Goal: Task Accomplishment & Management: Manage account settings

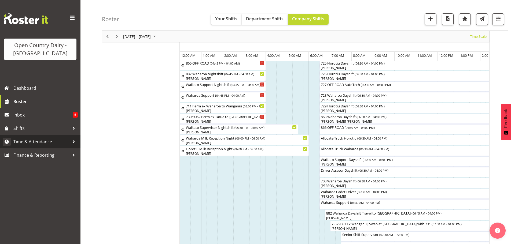
scroll to position [0, 339]
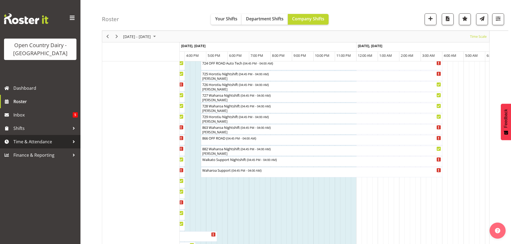
click at [29, 143] on span "Time & Attendance" at bounding box center [41, 142] width 56 height 8
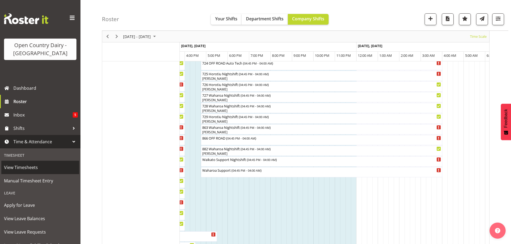
click at [34, 168] on span "View Timesheets" at bounding box center [40, 168] width 72 height 8
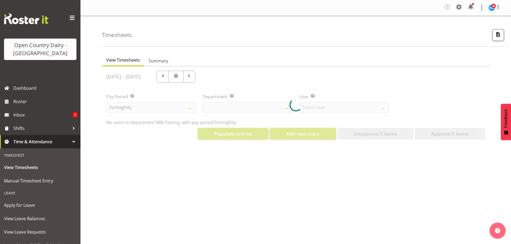
select select "733"
select select "7414"
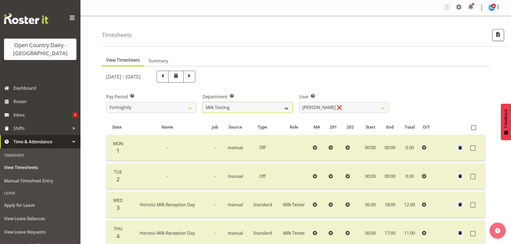
click at [287, 108] on select "701 702 703 704 705 706 707 708 709 710 711 712 713 714 715 716 717 718 719 720" at bounding box center [248, 107] width 90 height 11
select select "716"
click at [203, 102] on select "701 702 703 704 705 706 707 708 709 710 711 712 713 714 715 716 717 718 719 720" at bounding box center [248, 107] width 90 height 11
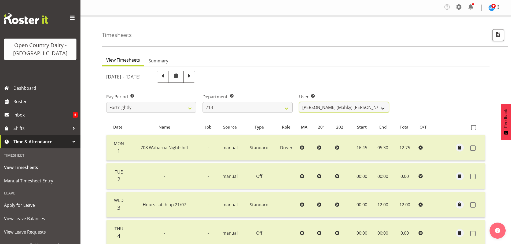
click at [383, 109] on select "Harmanpreet (Mahky) Dhillon ❌ Marcus Waretini ❌ Norman Sellen ❌" at bounding box center [344, 107] width 90 height 11
select select "8201"
click at [299, 102] on select "Harmanpreet (Mahky) Dhillon ❌ Marcus Waretini ❌ Norman Sellen ❌" at bounding box center [344, 107] width 90 height 11
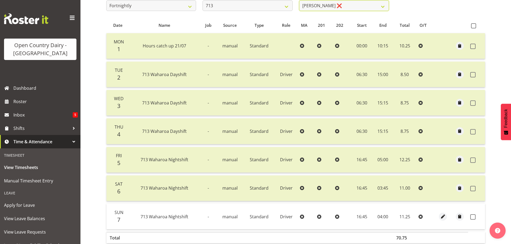
scroll to position [1, 0]
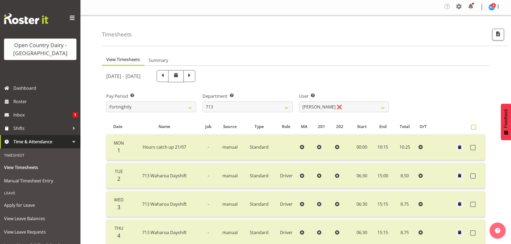
click at [474, 128] on span at bounding box center [473, 127] width 5 height 5
click at [474, 128] on input "checkbox" at bounding box center [472, 127] width 3 height 3
checkbox input "true"
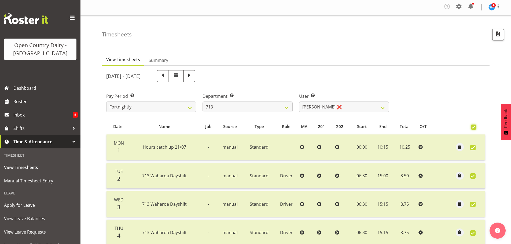
checkbox input "true"
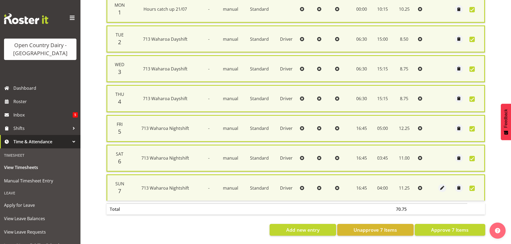
scroll to position [144, 0]
click at [446, 229] on span "Approve 7 Items" at bounding box center [450, 230] width 38 height 7
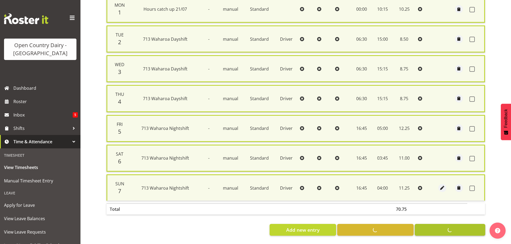
checkbox input "false"
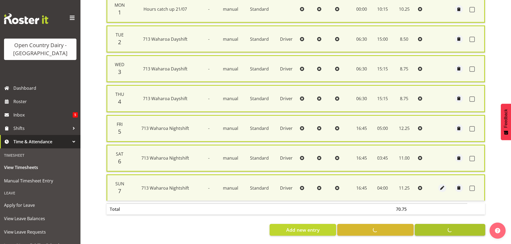
checkbox input "false"
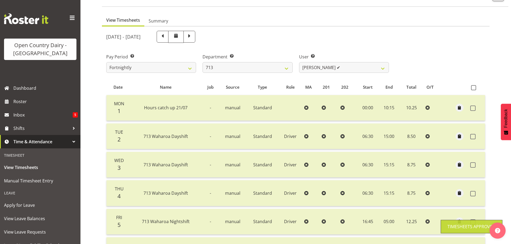
scroll to position [0, 0]
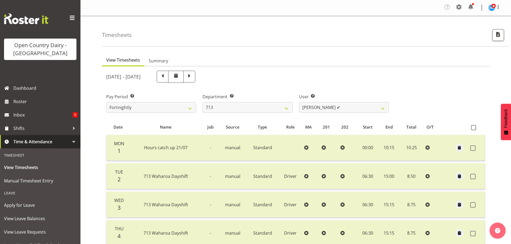
click at [193, 77] on span at bounding box center [189, 76] width 7 height 7
select select
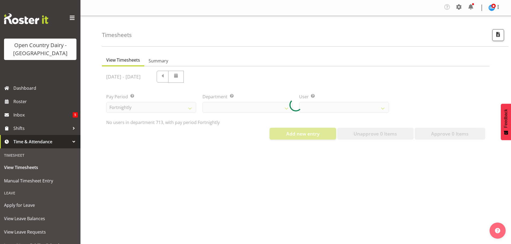
select select "716"
select select "8201"
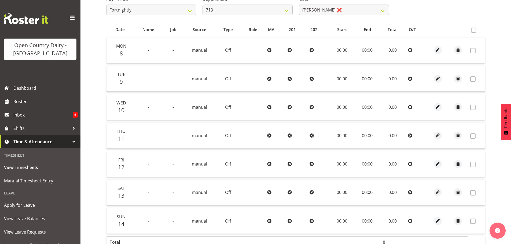
scroll to position [81, 0]
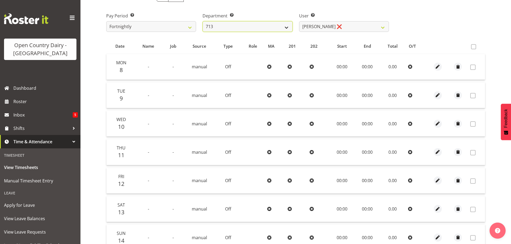
click at [287, 26] on select "701 702 703 704 705 706 707 708 709 710 711 712 713 714 715 716 717 718 719 720" at bounding box center [248, 26] width 90 height 11
click at [288, 27] on select "701 702 703 704 705 706 707 708 709 710 711 712 713 714 715 716 717 718 719 720" at bounding box center [248, 26] width 90 height 11
select select "880"
click at [203, 21] on select "701 702 703 704 705 706 707 708 709 710 711 712 713 714 715 716 717 718 719 720" at bounding box center [248, 26] width 90 height 11
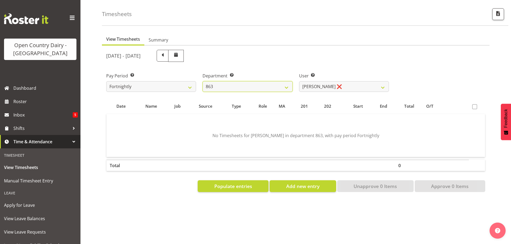
scroll to position [25, 0]
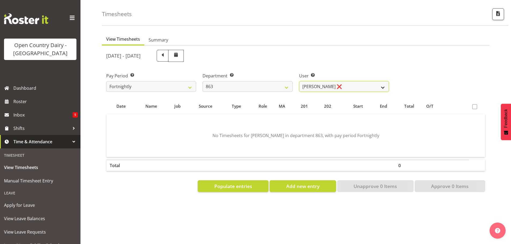
click at [386, 87] on select "Billy Walters ❌ Glyn Spiller ❌ Mike Paki ❌ Paul Bunyan ❌" at bounding box center [344, 86] width 90 height 11
select select "9512"
click at [299, 81] on select "Billy Walters ❌ Glyn Spiller ❌ Mike Paki ❌ Paul Bunyan ❌" at bounding box center [344, 86] width 90 height 11
click at [166, 53] on span at bounding box center [162, 55] width 7 height 7
select select
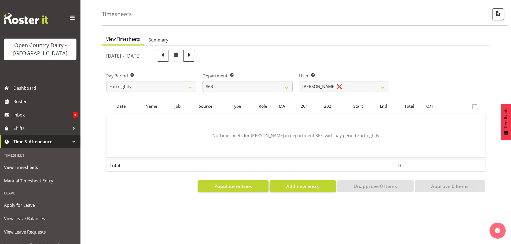
select select
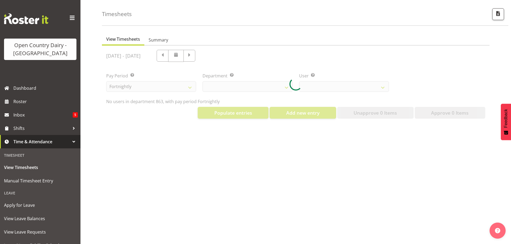
select select "880"
select select "9512"
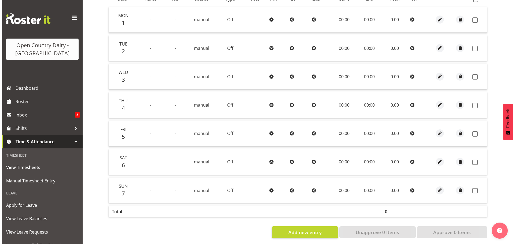
scroll to position [135, 0]
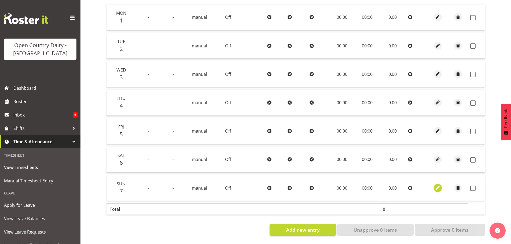
click at [438, 185] on span "button" at bounding box center [438, 188] width 6 height 6
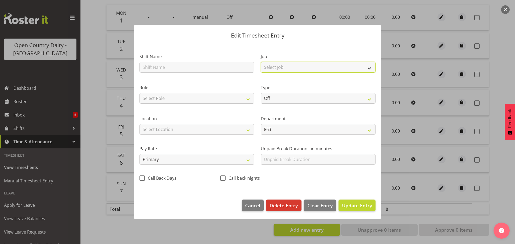
click at [370, 69] on select "Select Job Driver Driver supervisor Support" at bounding box center [318, 67] width 115 height 11
select select "9579"
click at [261, 62] on select "Select Job Driver Driver supervisor Support" at bounding box center [318, 67] width 115 height 11
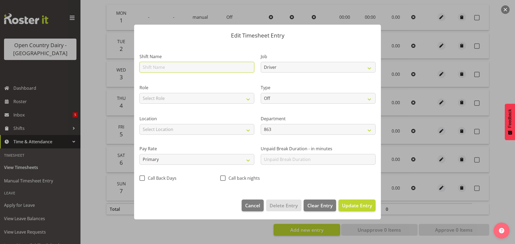
click at [160, 69] on input "text" at bounding box center [197, 67] width 115 height 11
type input "863 Waharoa Nightshift"
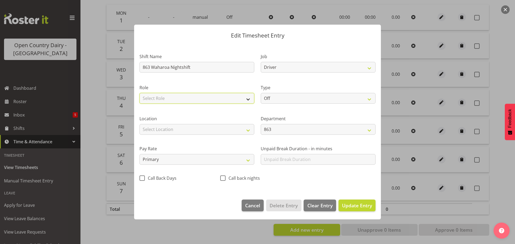
click at [246, 100] on select "Select Role Driver" at bounding box center [197, 98] width 115 height 11
select select "1166"
click at [140, 93] on select "Select Role Driver" at bounding box center [197, 98] width 115 height 11
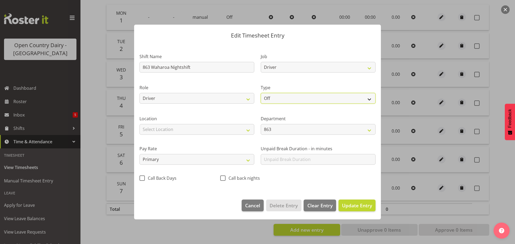
click at [370, 98] on select "Off Standard Public Holiday Public Holiday (Worked) Day In Lieu Annual Leave Si…" at bounding box center [318, 98] width 115 height 11
select select "Standard"
click at [261, 93] on select "Off Standard Public Holiday Public Holiday (Worked) Day In Lieu Annual Leave Si…" at bounding box center [318, 98] width 115 height 11
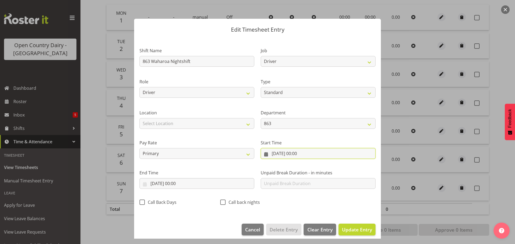
click at [285, 154] on input "07/09/2025, 00:00" at bounding box center [318, 153] width 115 height 11
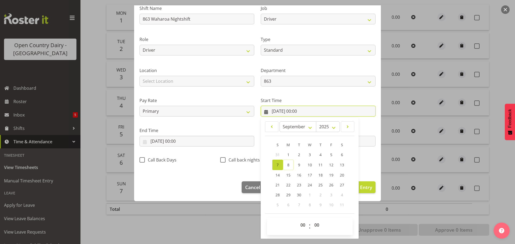
scroll to position [43, 0]
click at [303, 226] on select "00 01 02 03 04 05 06 07 08 09 10 11 12 13 14 15 16 17 18 19 20 21 22 23" at bounding box center [304, 225] width 12 height 11
select select "16"
click at [298, 220] on select "00 01 02 03 04 05 06 07 08 09 10 11 12 13 14 15 16 17 18 19 20 21 22 23" at bounding box center [304, 225] width 12 height 11
type input "07/09/2025, 16:00"
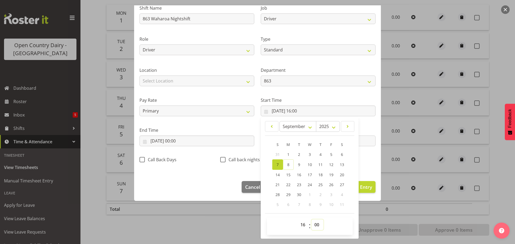
click at [313, 225] on select "00 01 02 03 04 05 06 07 08 09 10 11 12 13 14 15 16 17 18 19 20 21 22 23 24 25 2…" at bounding box center [317, 225] width 12 height 11
select select "45"
click at [311, 220] on select "00 01 02 03 04 05 06 07 08 09 10 11 12 13 14 15 16 17 18 19 20 21 22 23 24 25 2…" at bounding box center [317, 225] width 12 height 11
type input "07/09/2025, 16:45"
click at [363, 165] on div "Shift Name 863 Waharoa Nightshift Job Driver Driver supervisor Support Role Dri…" at bounding box center [257, 82] width 243 height 170
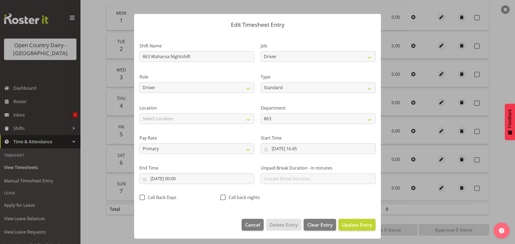
scroll to position [5, 0]
click at [184, 182] on input "07/09/2025, 00:00" at bounding box center [197, 179] width 115 height 11
click at [169, 233] on link "8" at bounding box center [167, 233] width 11 height 10
type input "08/09/2025, 00:00"
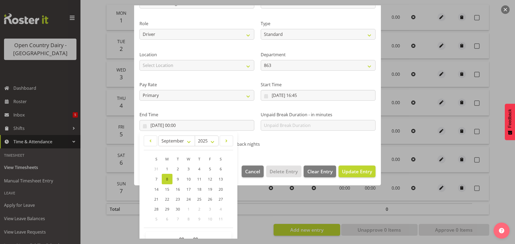
scroll to position [73, 0]
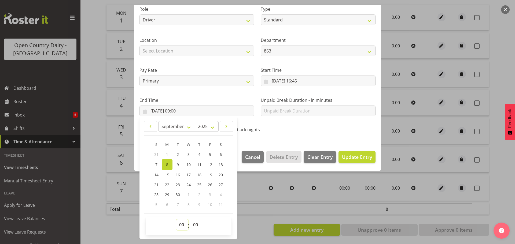
click at [184, 226] on select "00 01 02 03 04 05 06 07 08 09 10 11 12 13 14 15 16 17 18 19 20 21 22 23" at bounding box center [182, 225] width 12 height 11
select select "4"
click at [176, 220] on select "00 01 02 03 04 05 06 07 08 09 10 11 12 13 14 15 16 17 18 19 20 21 22 23" at bounding box center [182, 225] width 12 height 11
type input "08/09/2025, 04:00"
click at [345, 157] on span "Update Entry" at bounding box center [357, 157] width 30 height 6
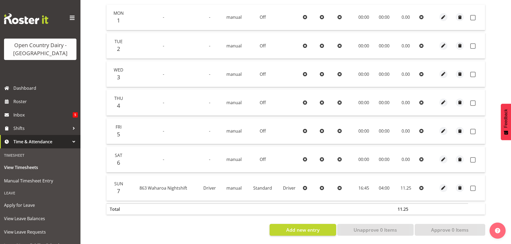
scroll to position [135, 0]
click at [442, 128] on span "button" at bounding box center [443, 131] width 6 height 6
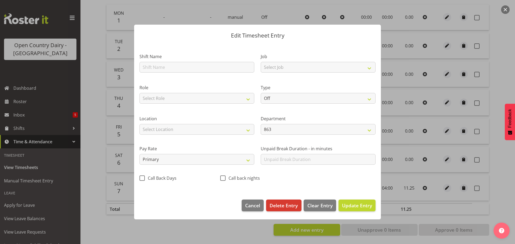
click at [502, 92] on div at bounding box center [257, 122] width 515 height 244
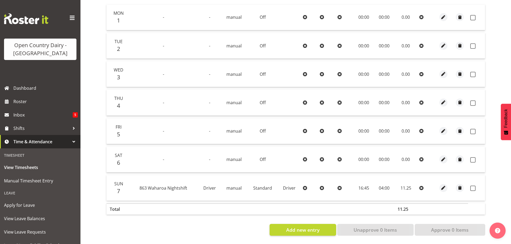
click at [474, 181] on td at bounding box center [476, 187] width 17 height 25
click at [472, 186] on span at bounding box center [472, 188] width 5 height 5
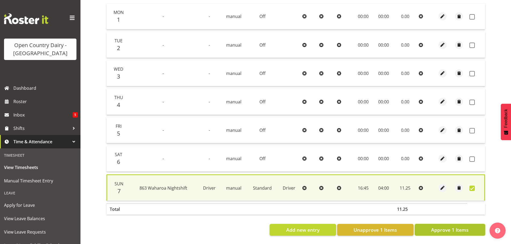
click at [450, 228] on span "Approve 1 Items" at bounding box center [450, 230] width 38 height 7
checkbox input "false"
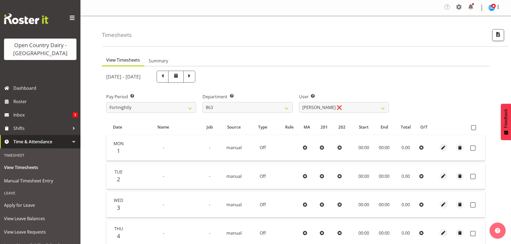
select select "880"
select select "9512"
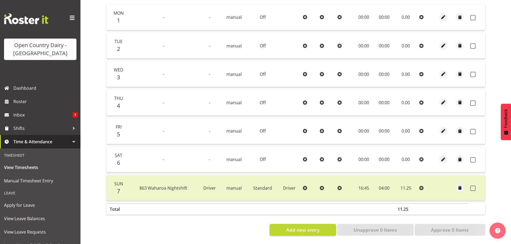
scroll to position [135, 0]
click at [30, 100] on span "Roster" at bounding box center [45, 102] width 64 height 8
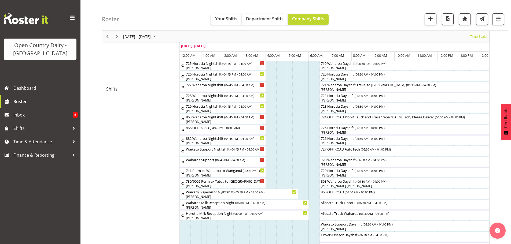
scroll to position [268, 0]
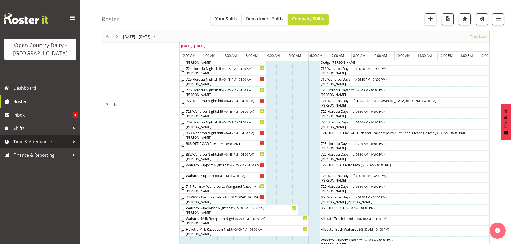
click at [49, 140] on span "Time & Attendance" at bounding box center [41, 142] width 56 height 8
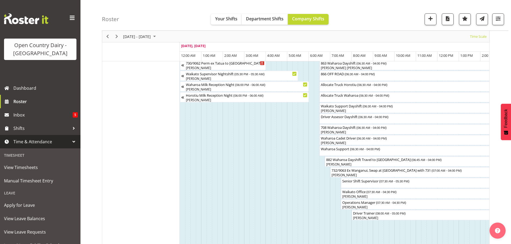
scroll to position [376, 0]
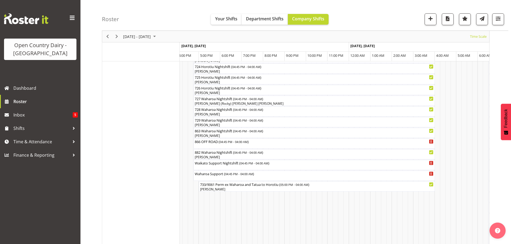
scroll to position [322, 0]
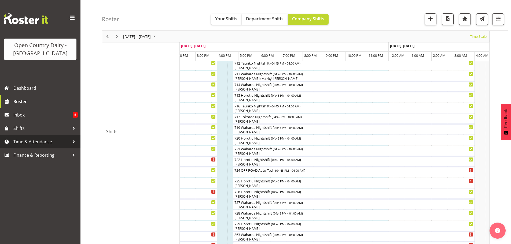
click at [35, 142] on span "Time & Attendance" at bounding box center [41, 142] width 56 height 8
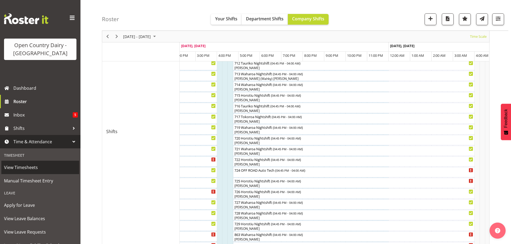
click at [32, 169] on span "View Timesheets" at bounding box center [40, 168] width 72 height 8
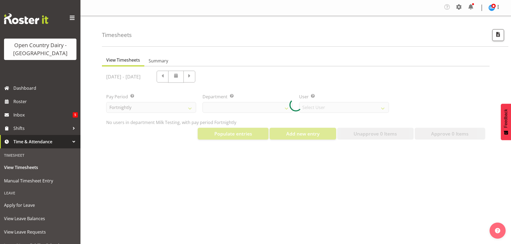
click at [287, 109] on div at bounding box center [296, 106] width 388 height 78
select select "733"
select select "7414"
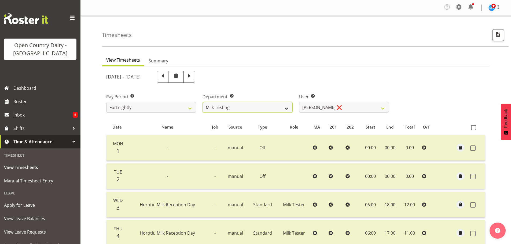
click at [287, 109] on select "701 702 703 704 705 706 707 708 709 710 711 712 713 714 715 716 717 718 719 720" at bounding box center [248, 107] width 90 height 11
select select "832"
click at [203, 102] on select "701 702 703 704 705 706 707 708 709 710 711 712 713 714 715 716 717 718 719 720" at bounding box center [248, 107] width 90 height 11
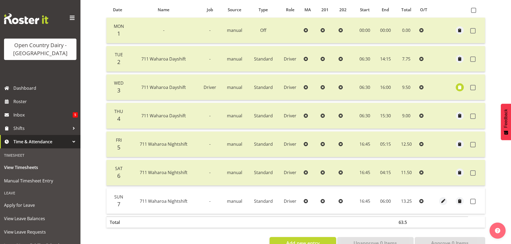
scroll to position [134, 0]
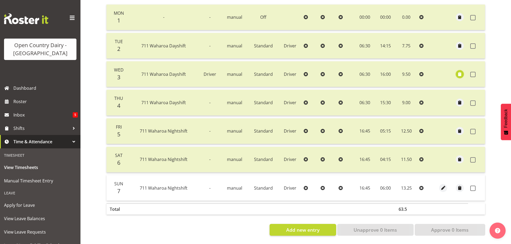
click at [461, 71] on span "button" at bounding box center [460, 74] width 6 height 6
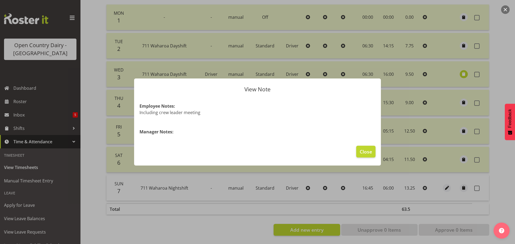
click at [431, 215] on div at bounding box center [257, 122] width 515 height 244
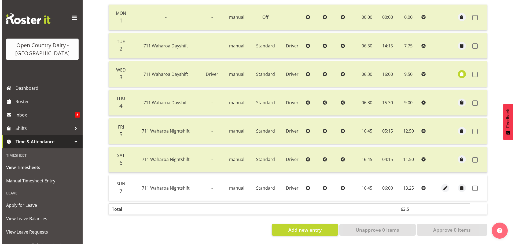
scroll to position [135, 0]
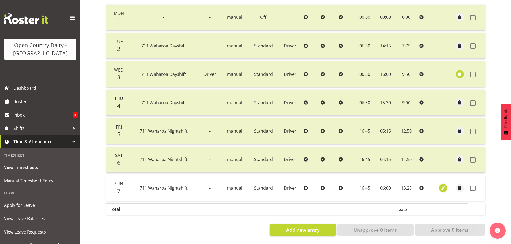
click at [441, 185] on span "button" at bounding box center [443, 188] width 6 height 6
select select "Standard"
select select "8"
select select "2025"
select select "6"
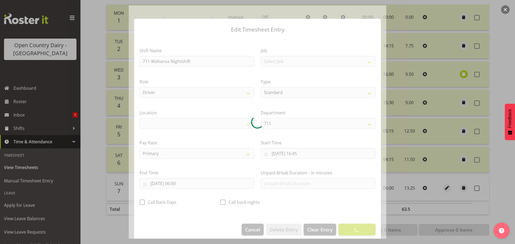
select select "1054"
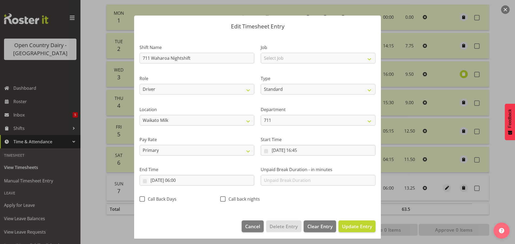
scroll to position [5, 0]
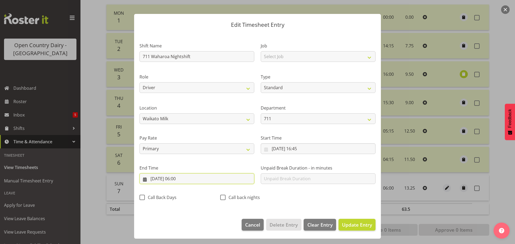
click at [178, 179] on input "[DATE] 06:00" at bounding box center [197, 179] width 115 height 11
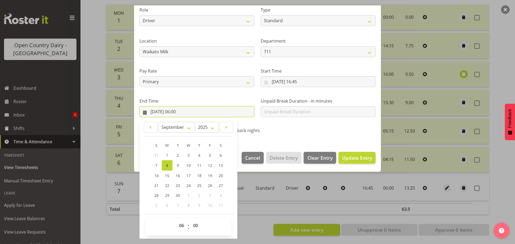
scroll to position [73, 0]
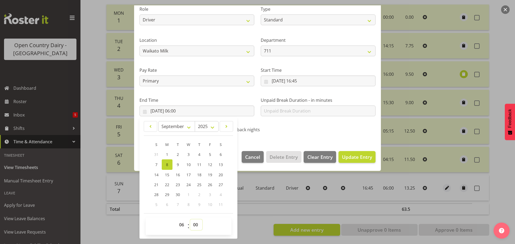
click at [197, 225] on select "00 01 02 03 04 05 06 07 08 09 10 11 12 13 14 15 16 17 18 19 20 21 22 23 24 25 2…" at bounding box center [196, 225] width 12 height 11
select select "15"
click at [190, 220] on select "00 01 02 03 04 05 06 07 08 09 10 11 12 13 14 15 16 17 18 19 20 21 22 23 24 25 2…" at bounding box center [196, 225] width 12 height 11
type input "[DATE] 06:15"
click at [294, 138] on section "Shift Name 711 Waharoa Nightshift Job Select Job Driver Driver supervisor Suppo…" at bounding box center [257, 55] width 247 height 181
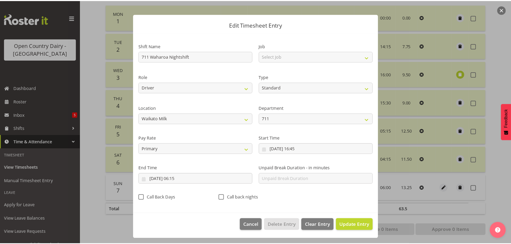
scroll to position [5, 0]
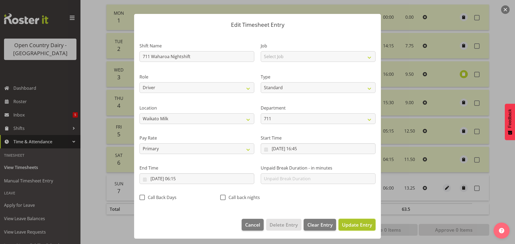
click at [351, 225] on span "Update Entry" at bounding box center [357, 225] width 30 height 6
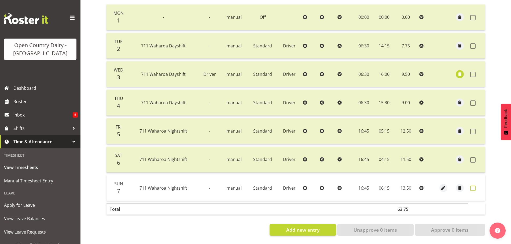
click at [474, 186] on span at bounding box center [472, 188] width 5 height 5
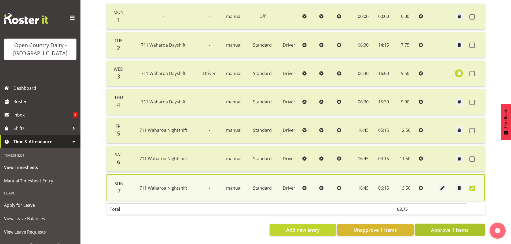
click at [453, 227] on span "Approve 1 Items" at bounding box center [450, 230] width 38 height 7
checkbox input "false"
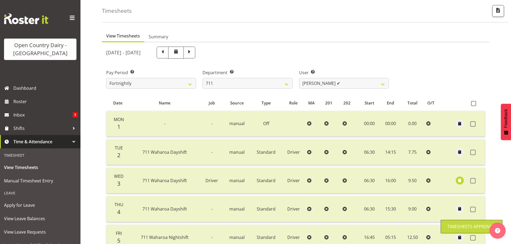
scroll to position [0, 0]
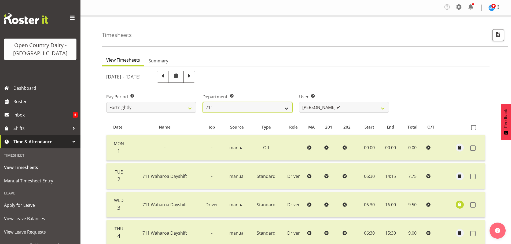
click at [286, 111] on select "701 702 703 704 705 706 707 708 709 710 711 712 713 714 715 716 717 718 719 720" at bounding box center [248, 107] width 90 height 11
select select "757"
click at [203, 102] on select "701 702 703 704 705 706 707 708 709 710 711 712 713 714 715 716 717 718 719 720" at bounding box center [248, 107] width 90 height 11
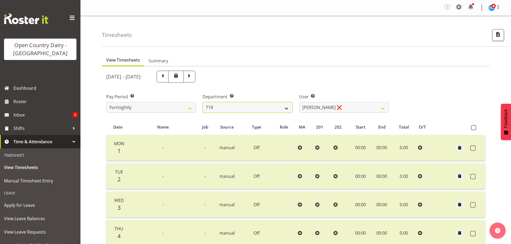
click at [287, 107] on select "701 702 703 704 705 706 707 708 709 710 711 712 713 714 715 716 717 718 719 720" at bounding box center [248, 107] width 90 height 11
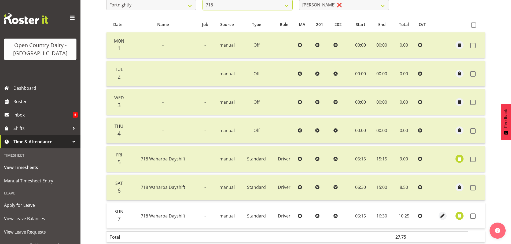
scroll to position [107, 0]
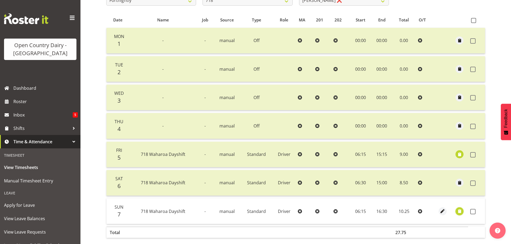
click at [460, 212] on span "button" at bounding box center [460, 211] width 6 height 6
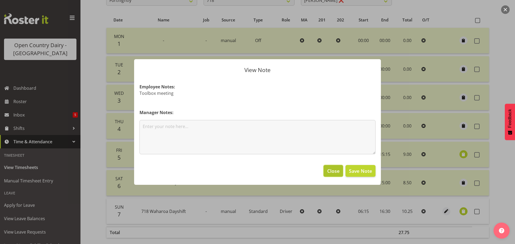
drag, startPoint x: 333, startPoint y: 172, endPoint x: 330, endPoint y: 170, distance: 3.4
click at [332, 172] on span "Close" at bounding box center [333, 171] width 12 height 7
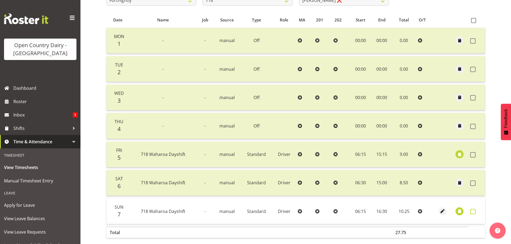
click at [476, 212] on label at bounding box center [474, 211] width 8 height 5
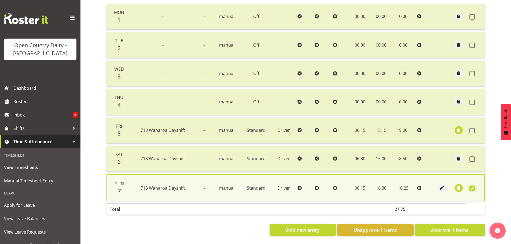
scroll to position [135, 0]
click at [445, 227] on span "Approve 1 Items" at bounding box center [450, 230] width 38 height 7
checkbox input "false"
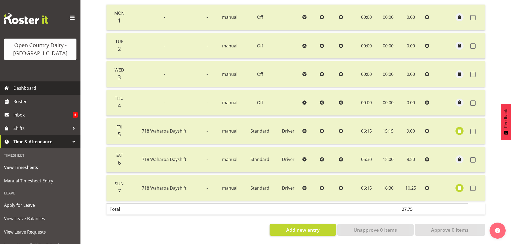
click at [24, 89] on span "Dashboard" at bounding box center [45, 88] width 64 height 8
